Goal: Transaction & Acquisition: Book appointment/travel/reservation

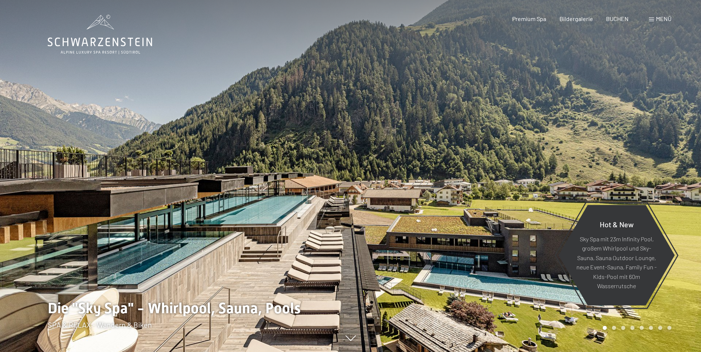
click at [652, 17] on div "Menü" at bounding box center [660, 19] width 23 height 8
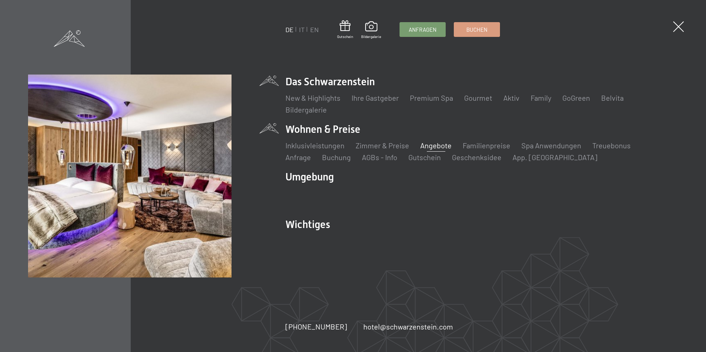
click at [436, 145] on link "Angebote" at bounding box center [435, 145] width 31 height 9
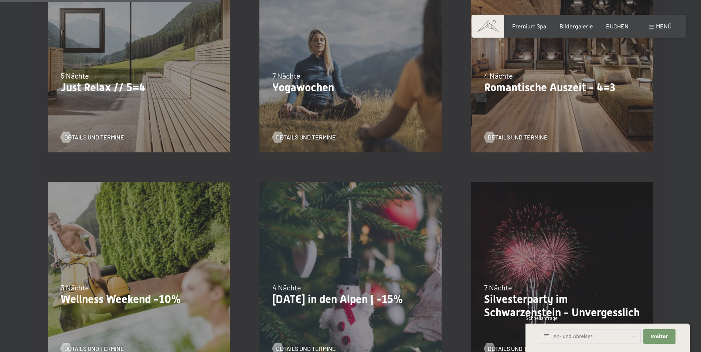
scroll to position [480, 0]
click at [590, 89] on p "Romantische Auszeit - 4=3" at bounding box center [562, 87] width 156 height 13
click at [501, 134] on span "Details und Termine" at bounding box center [525, 137] width 60 height 8
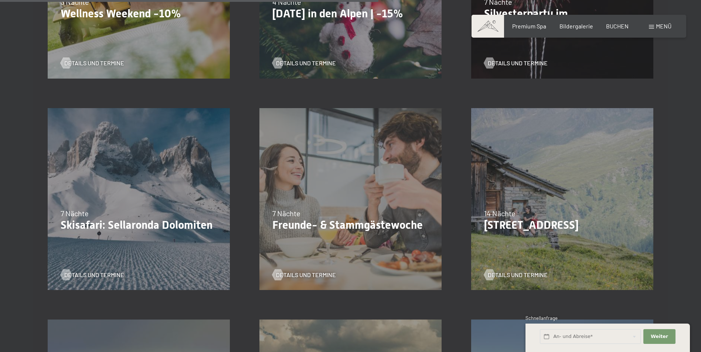
scroll to position [665, 0]
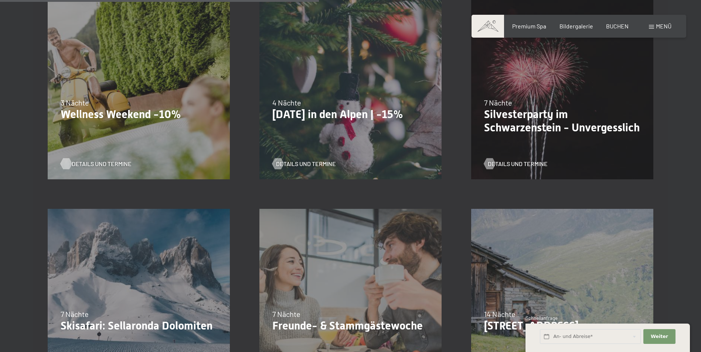
click at [86, 161] on span "Details und Termine" at bounding box center [102, 164] width 60 height 8
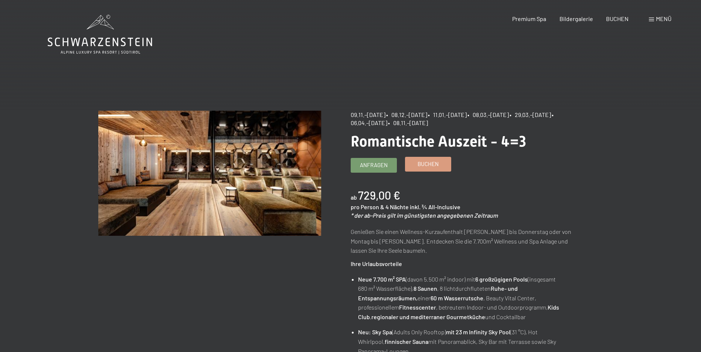
click at [434, 164] on span "Buchen" at bounding box center [427, 164] width 21 height 8
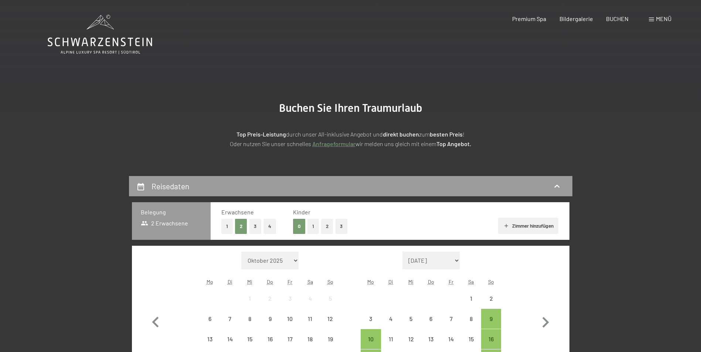
select select "2025-11-01"
select select "2025-12-01"
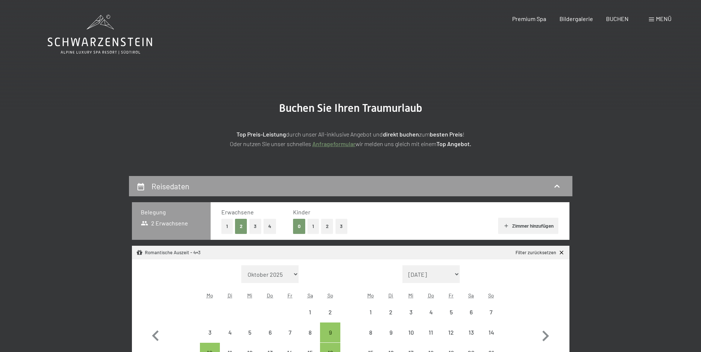
select select "2025-11-01"
select select "2025-12-01"
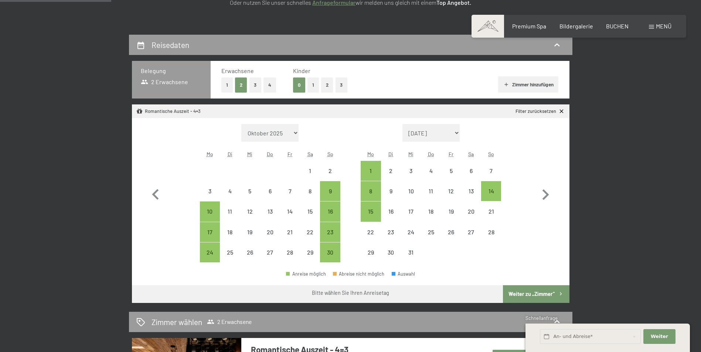
scroll to position [148, 0]
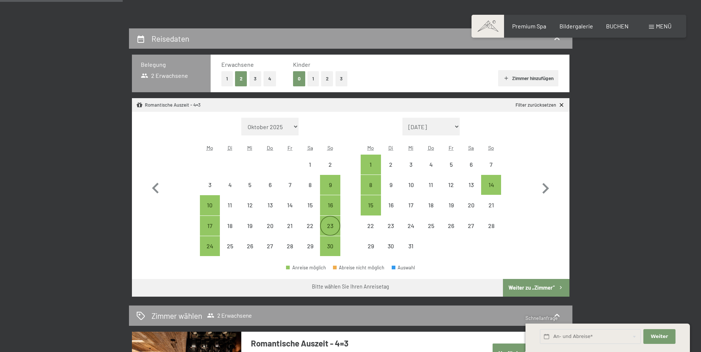
click at [332, 228] on div "23" at bounding box center [330, 232] width 18 height 18
select select "[DATE]"
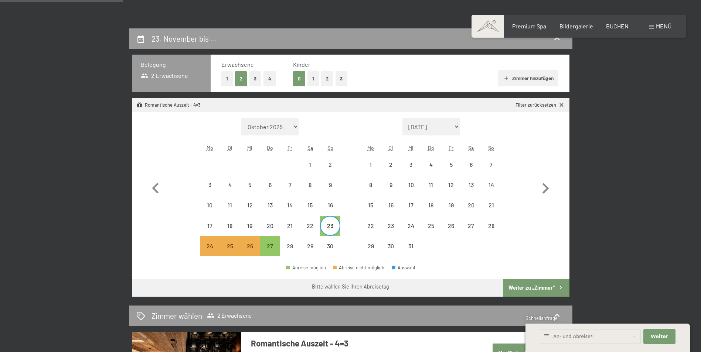
click at [328, 226] on div "23" at bounding box center [330, 232] width 18 height 18
select select "[DATE]"
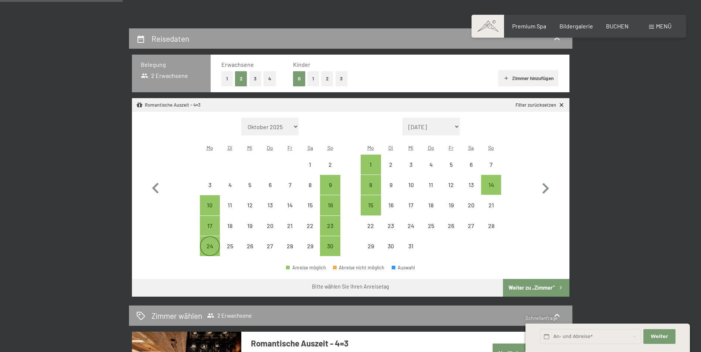
click at [211, 245] on div "24" at bounding box center [210, 252] width 18 height 18
select select "[DATE]"
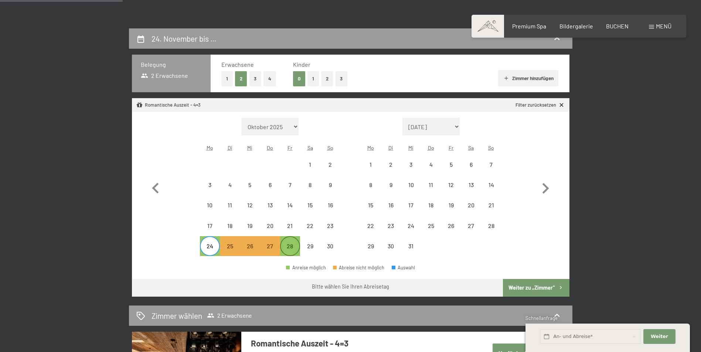
click at [289, 247] on div "28" at bounding box center [290, 252] width 18 height 18
select select "[DATE]"
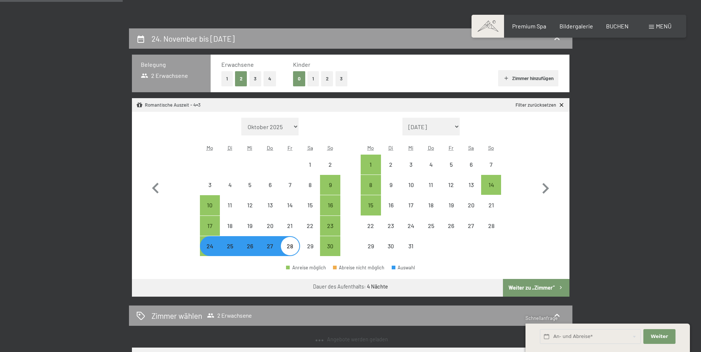
select select "[DATE]"
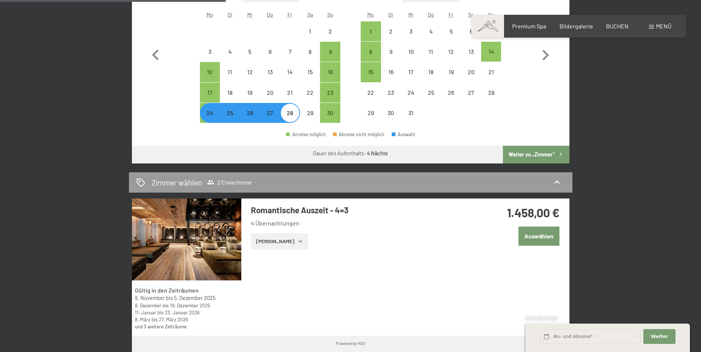
scroll to position [296, 0]
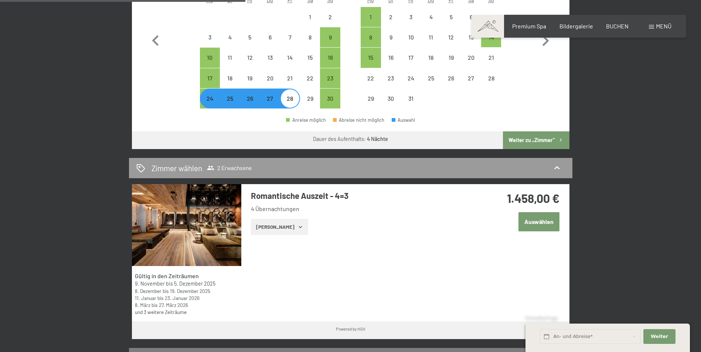
click at [545, 143] on button "Weiter zu „Zimmer“" at bounding box center [536, 141] width 66 height 18
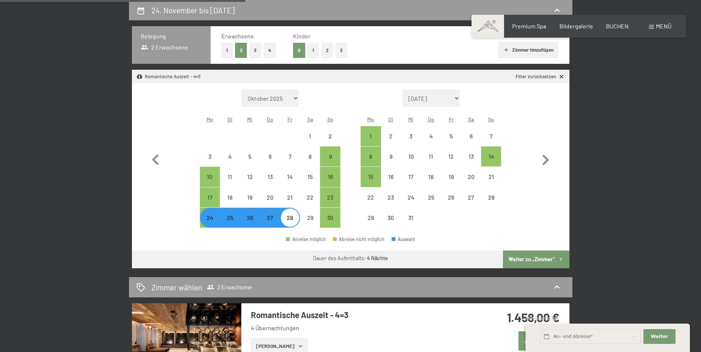
select select "[DATE]"
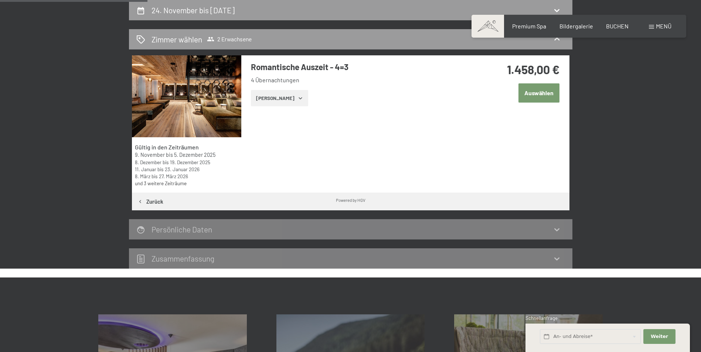
click at [267, 97] on button "[PERSON_NAME]" at bounding box center [279, 98] width 57 height 16
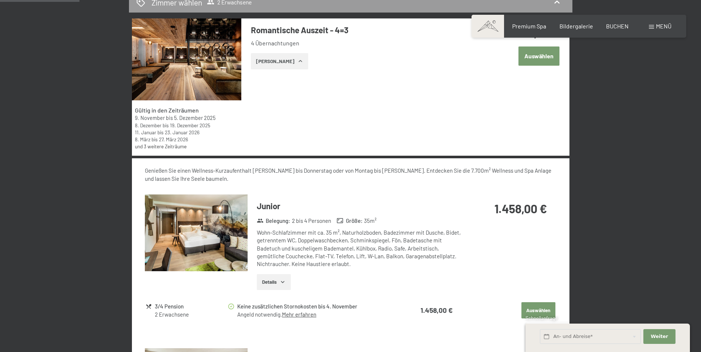
scroll to position [0, 0]
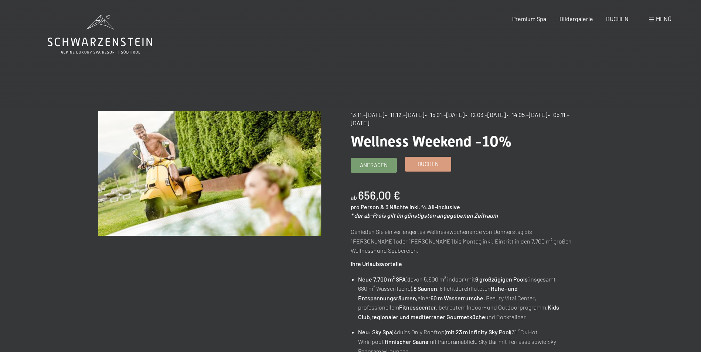
click at [440, 169] on link "Buchen" at bounding box center [427, 164] width 45 height 14
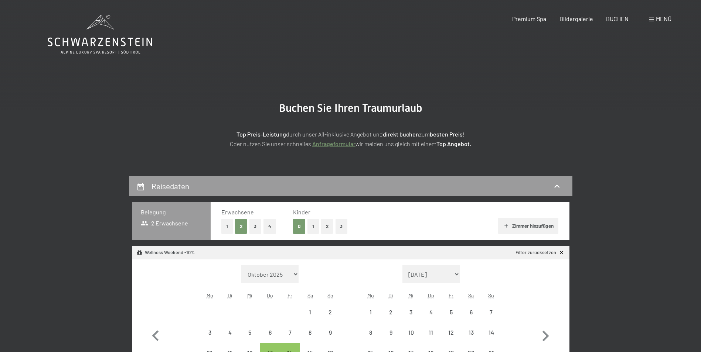
select select "[DATE]"
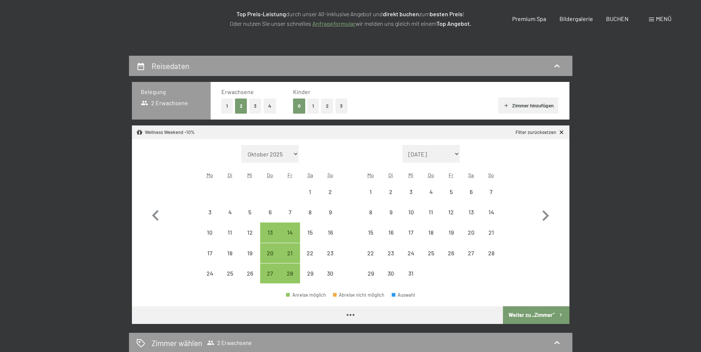
select select "[DATE]"
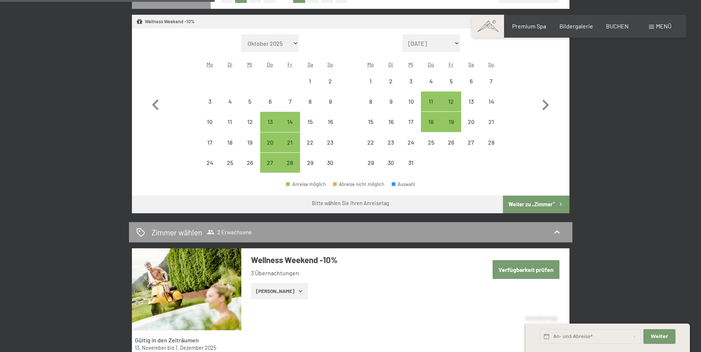
scroll to position [259, 0]
